Goal: Complete application form

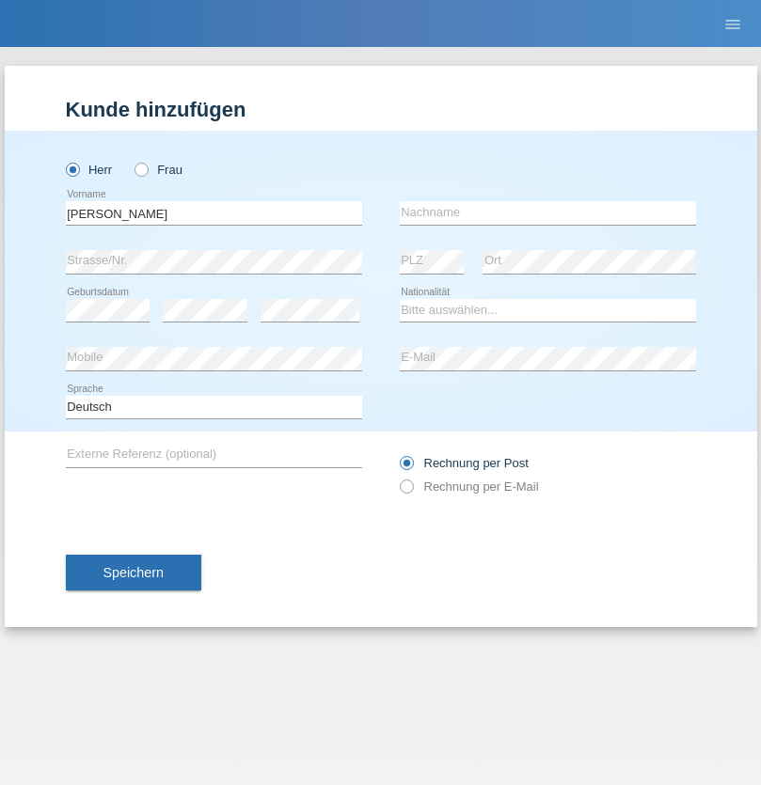
type input "[PERSON_NAME]"
click at [547, 212] on input "text" at bounding box center [548, 213] width 296 height 24
type input "[PERSON_NAME]"
select select "IT"
select select "C"
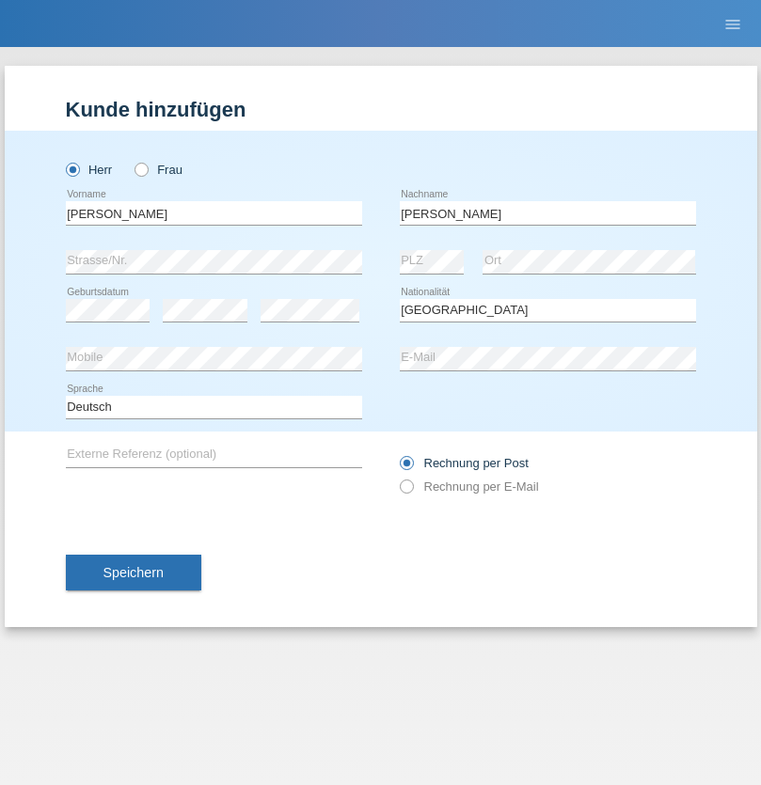
select select "28"
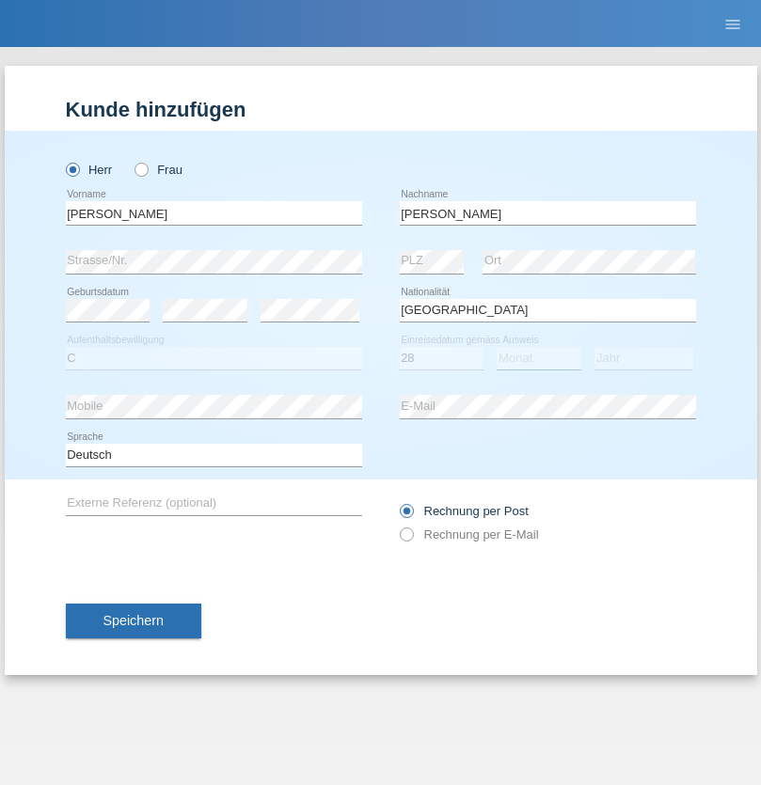
select select "01"
select select "1991"
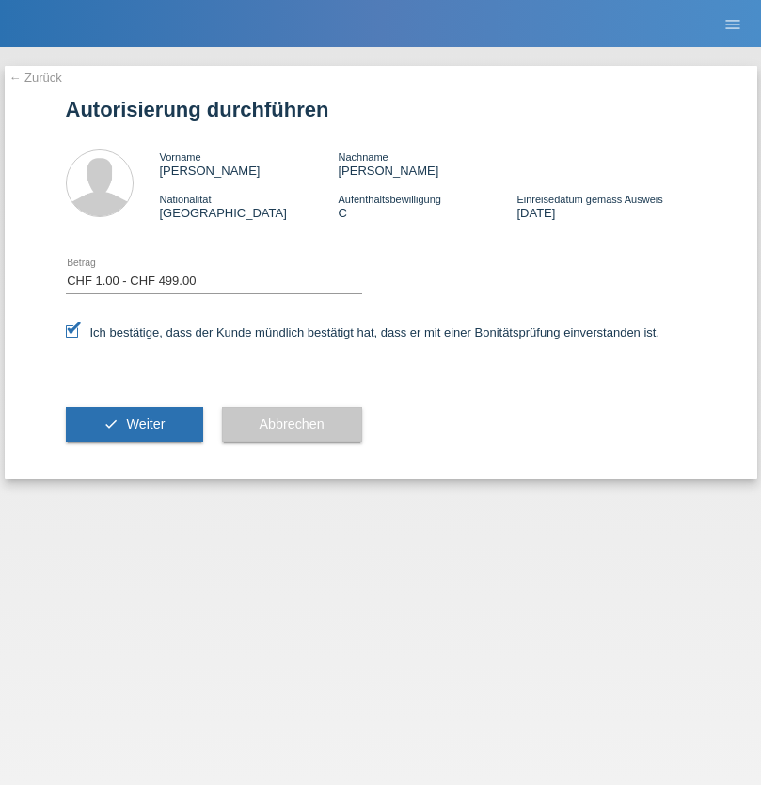
select select "1"
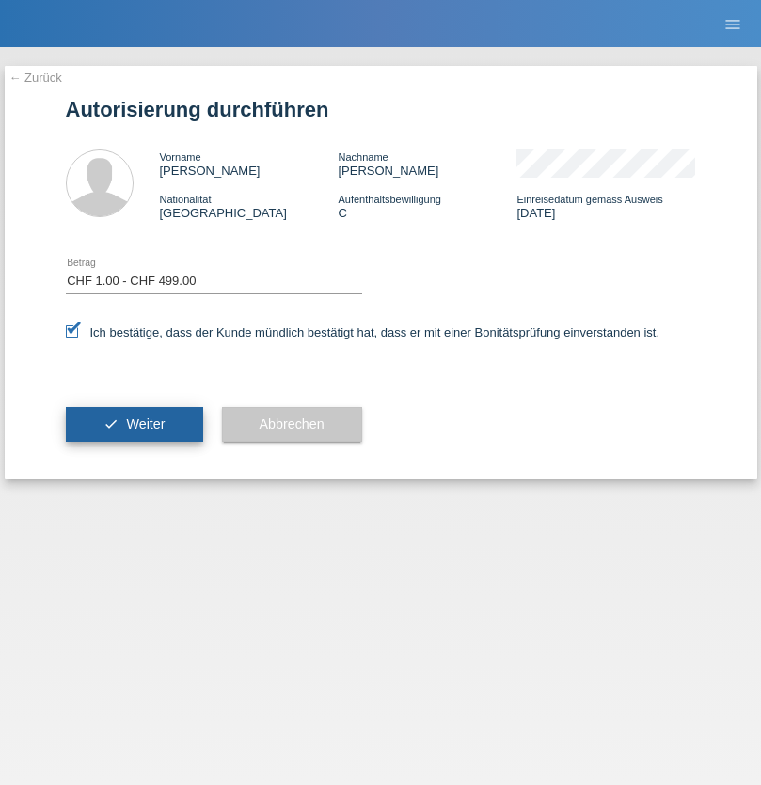
click at [134, 424] on span "Weiter" at bounding box center [145, 424] width 39 height 15
